Goal: Communication & Community: Answer question/provide support

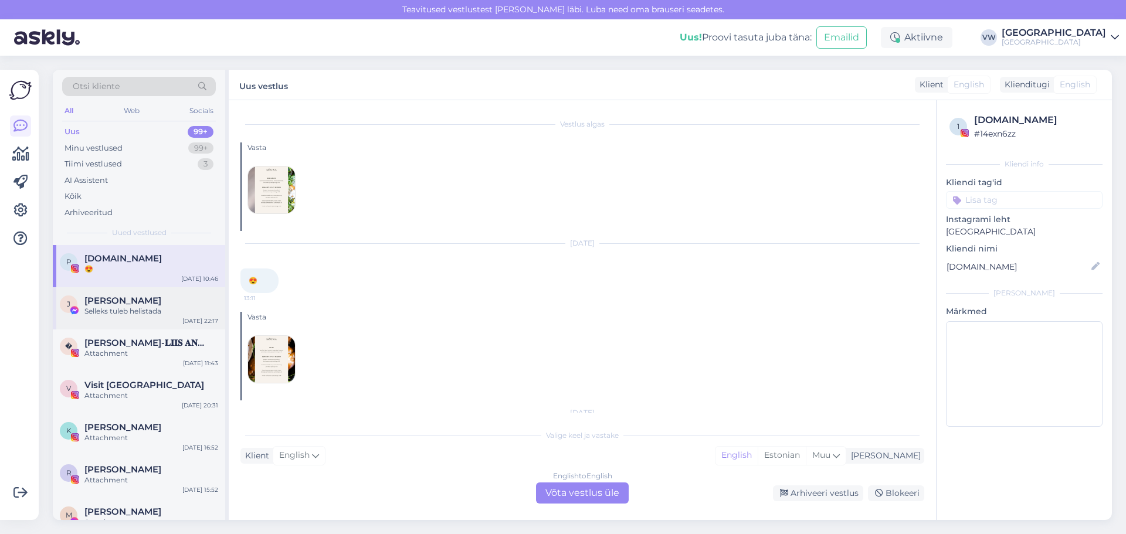
scroll to position [63, 0]
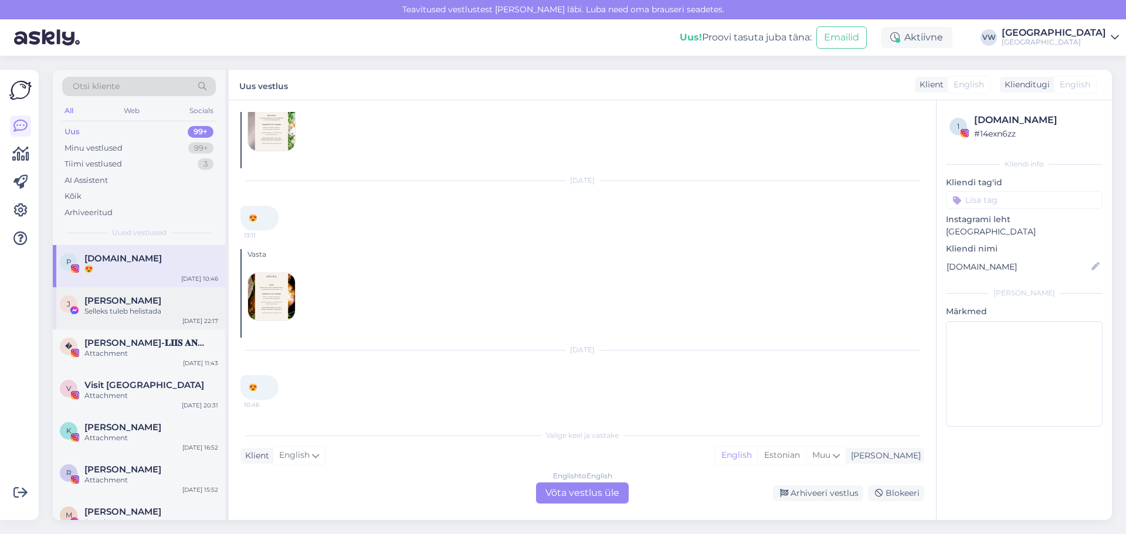
click at [113, 308] on div "Selleks tuleb helistada" at bounding box center [151, 311] width 134 height 11
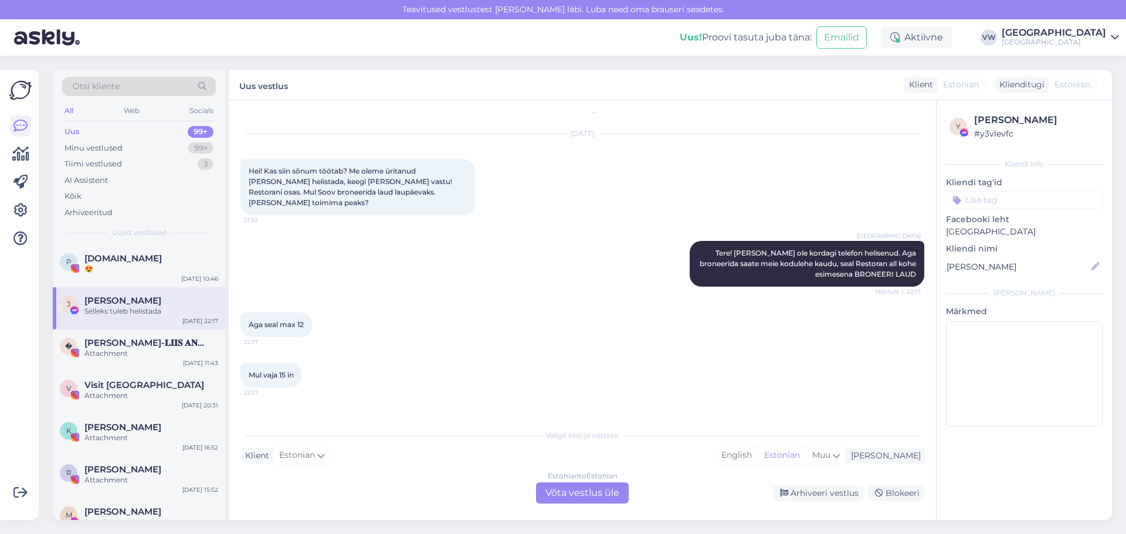
scroll to position [0, 0]
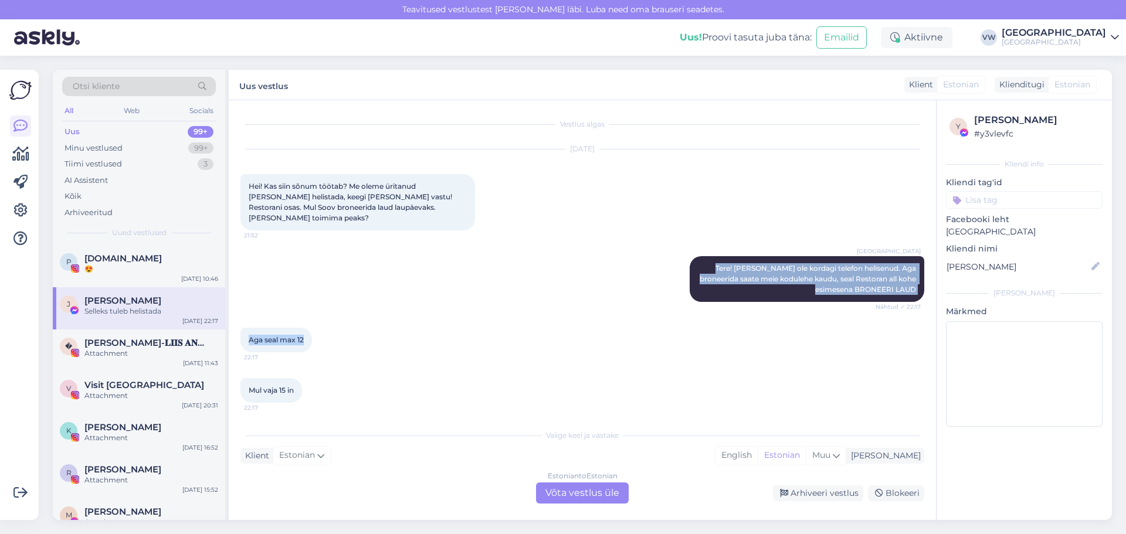
drag, startPoint x: 702, startPoint y: 256, endPoint x: 797, endPoint y: 310, distance: 109.5
click at [797, 310] on div "Vestlus algas [DATE] Hei! Kas siin sõnum töötab? Me oleme üritanud [PERSON_NAME…" at bounding box center [587, 262] width 694 height 301
click at [793, 301] on div "Villa Wesset Tere! [PERSON_NAME] ole kordagi telefon helisenud. Aga broneerida …" at bounding box center [582, 279] width 684 height 72
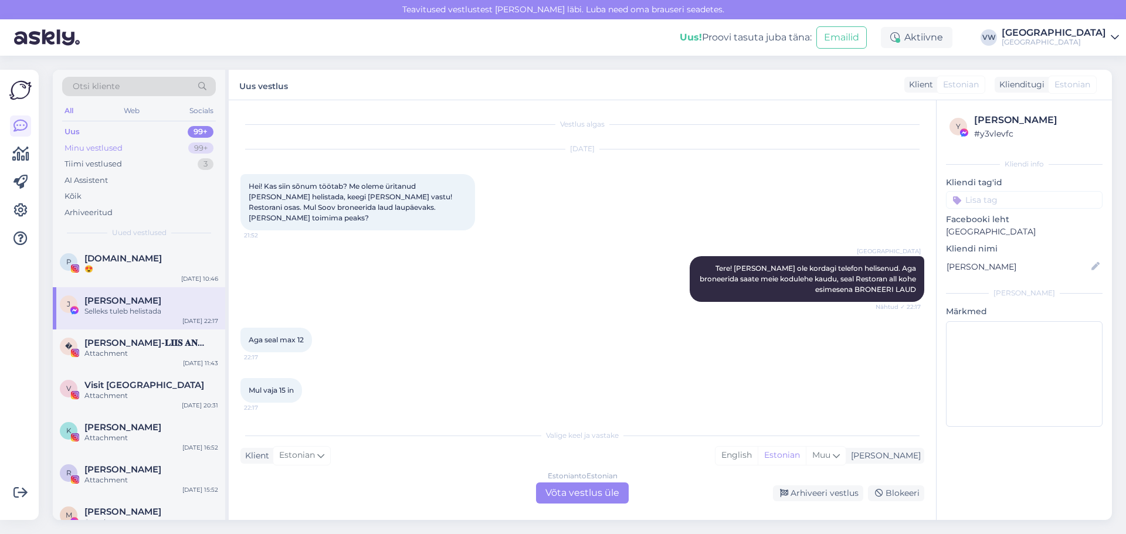
click at [179, 145] on div "Minu vestlused 99+" at bounding box center [139, 148] width 154 height 16
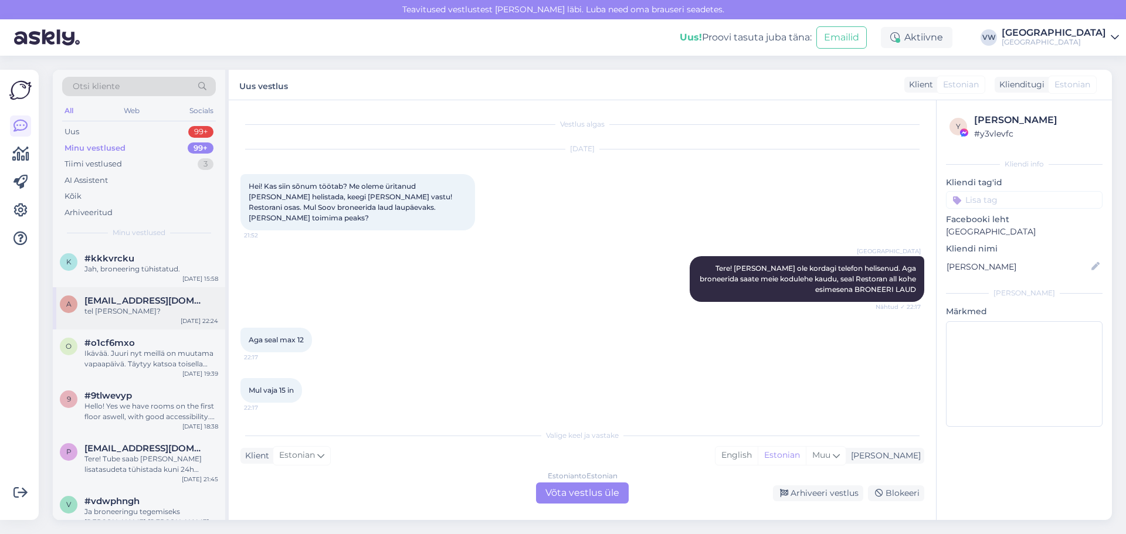
click at [156, 310] on div "tel [PERSON_NAME]?" at bounding box center [151, 311] width 134 height 11
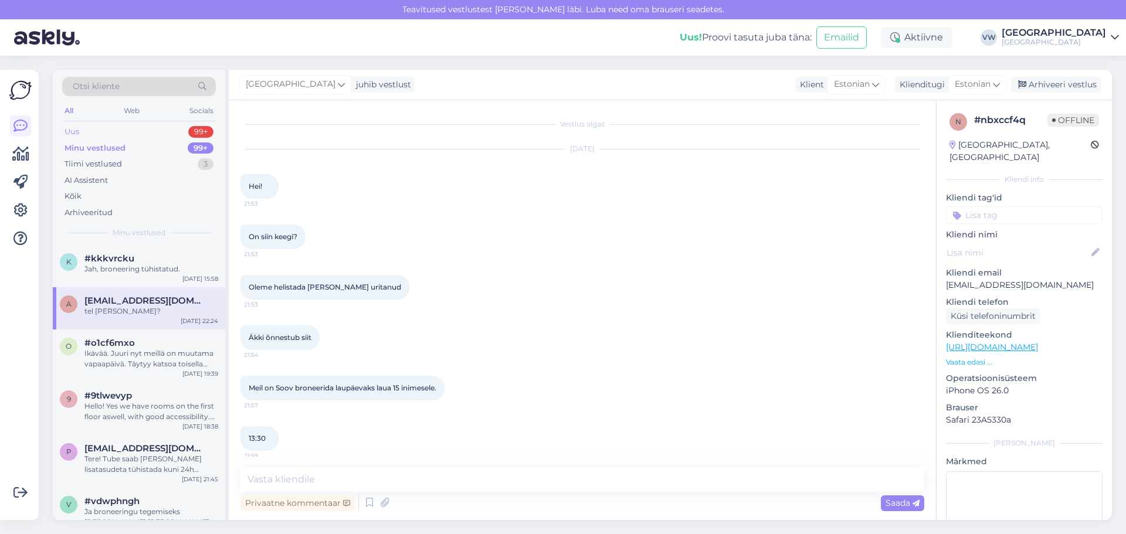
click at [121, 129] on div "Uus 99+" at bounding box center [139, 132] width 154 height 16
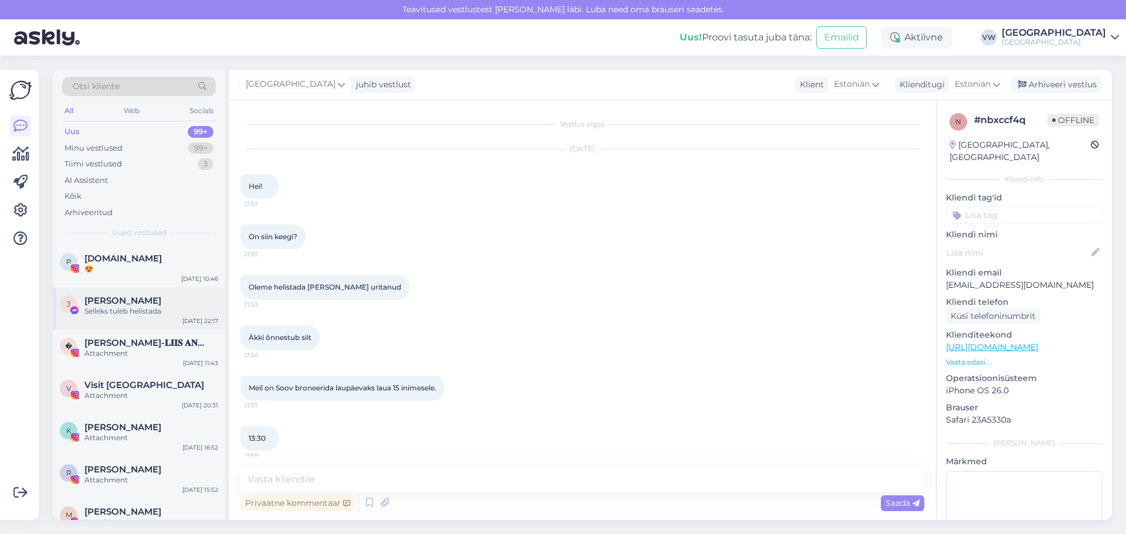
click at [130, 301] on span "[PERSON_NAME]" at bounding box center [122, 301] width 77 height 11
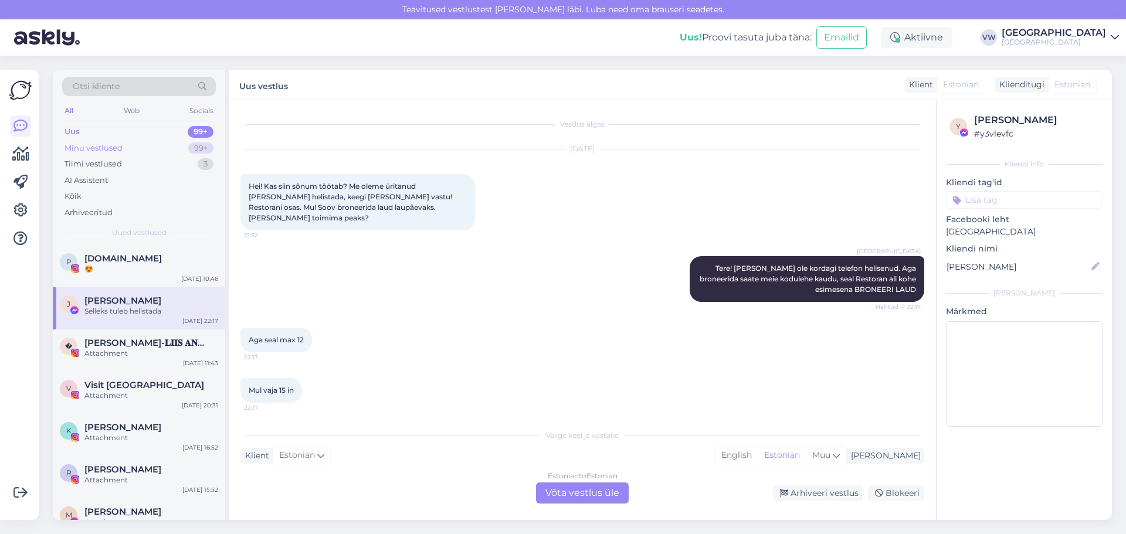
click at [145, 151] on div "Minu vestlused 99+" at bounding box center [139, 148] width 154 height 16
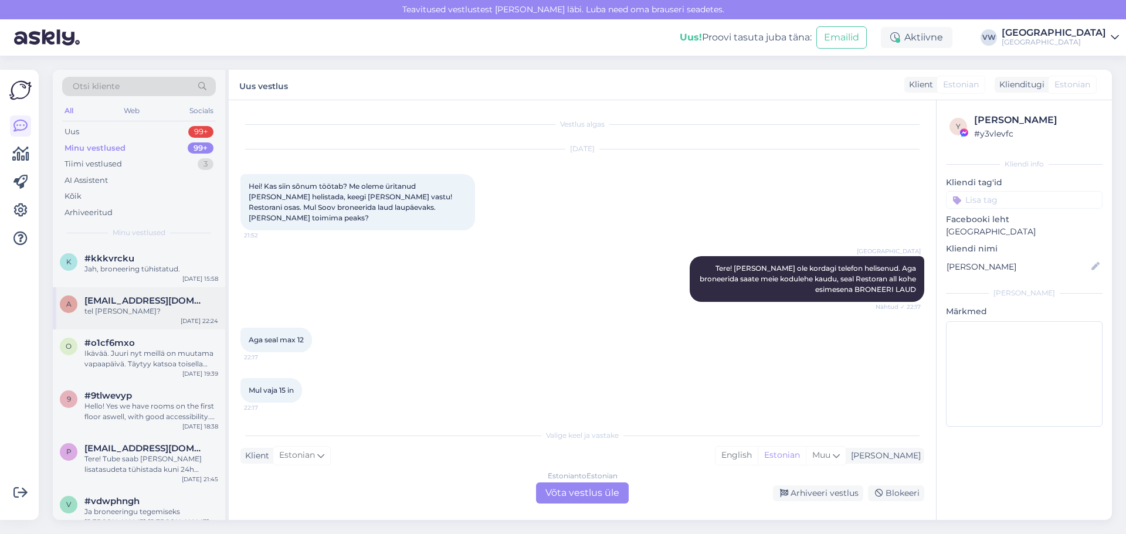
click at [144, 318] on div "a [EMAIL_ADDRESS][DOMAIN_NAME] tel [PERSON_NAME]? [DATE] 22:24" at bounding box center [139, 308] width 172 height 42
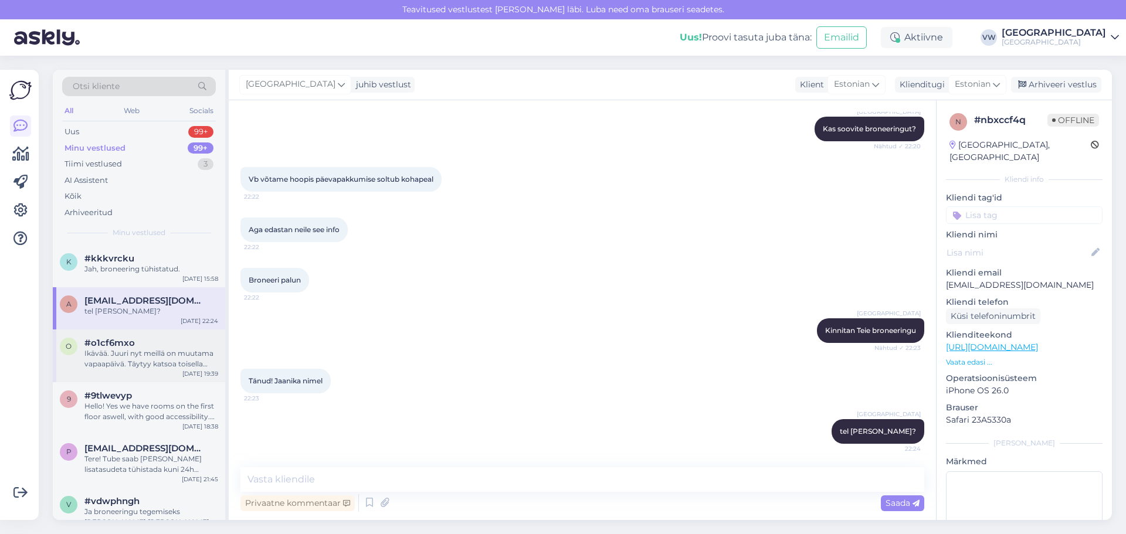
click at [144, 366] on div "Ikävää. Juuri nyt meillä on muutama vapaapäivä. Täytyy katsoa toisella kertaa" at bounding box center [151, 358] width 134 height 21
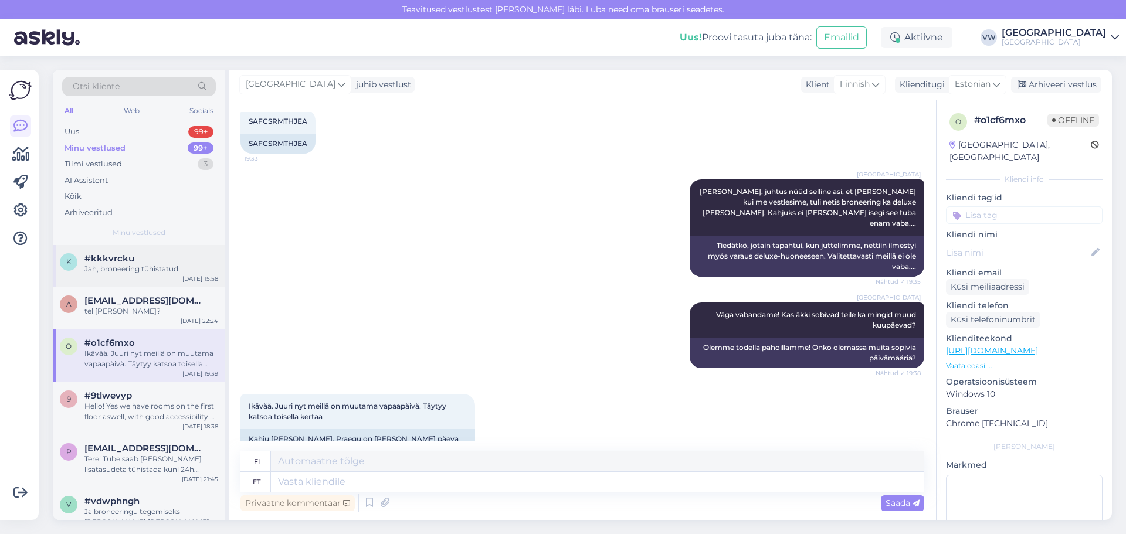
click at [159, 274] on div "k #kkkvrcku Jah, broneering tühistatud. [DATE] 15:58" at bounding box center [139, 266] width 172 height 42
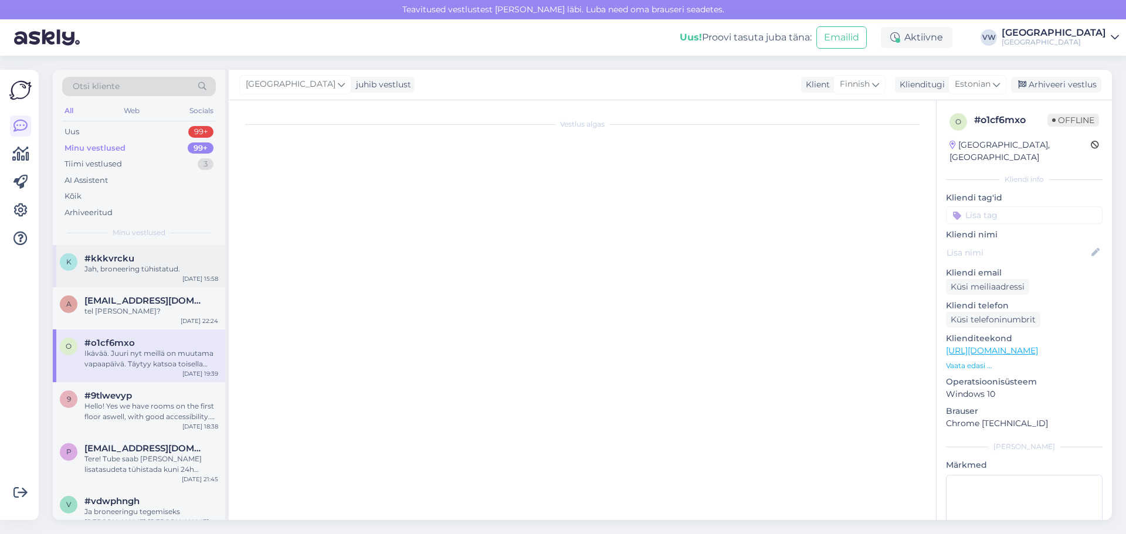
scroll to position [379, 0]
